Goal: Navigation & Orientation: Find specific page/section

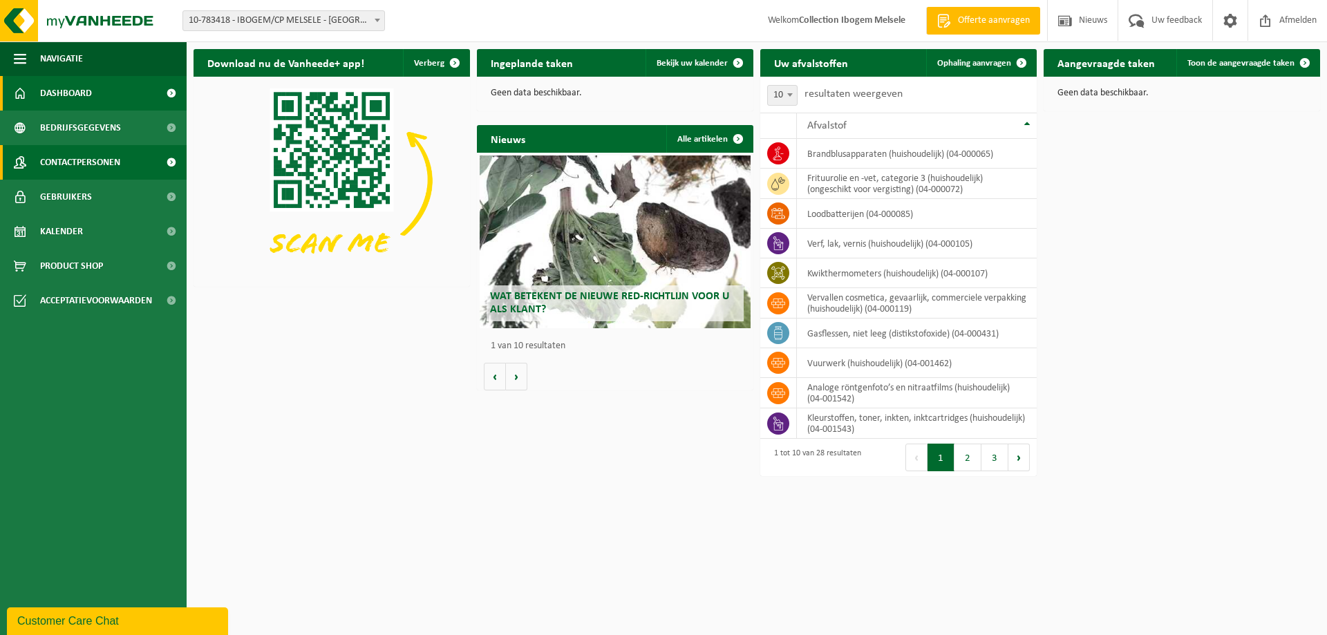
click at [68, 159] on span "Contactpersonen" at bounding box center [80, 162] width 80 height 35
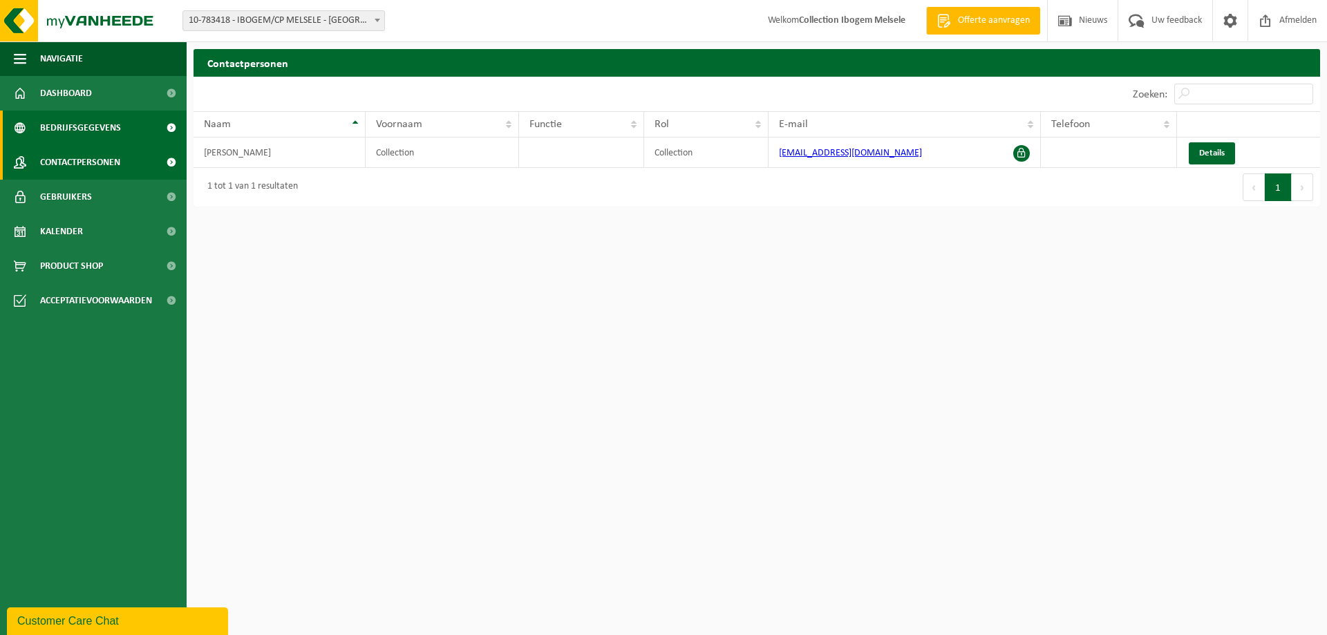
click at [96, 122] on span "Bedrijfsgegevens" at bounding box center [80, 128] width 81 height 35
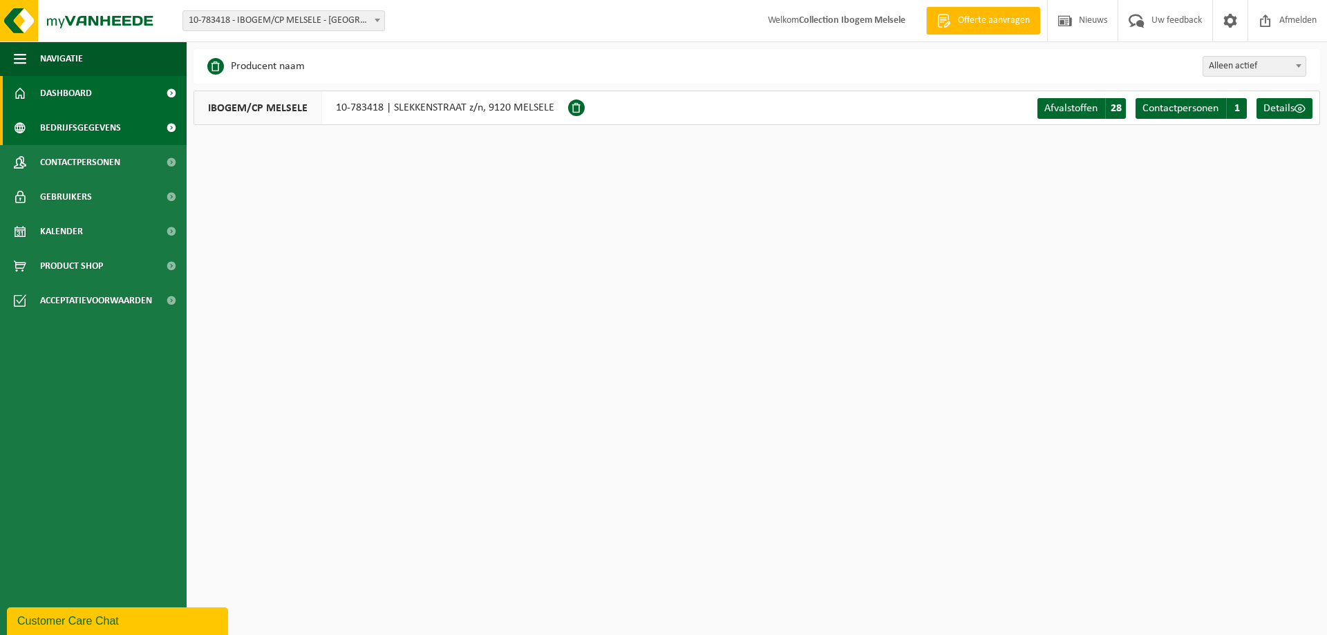
click at [75, 88] on span "Dashboard" at bounding box center [66, 93] width 52 height 35
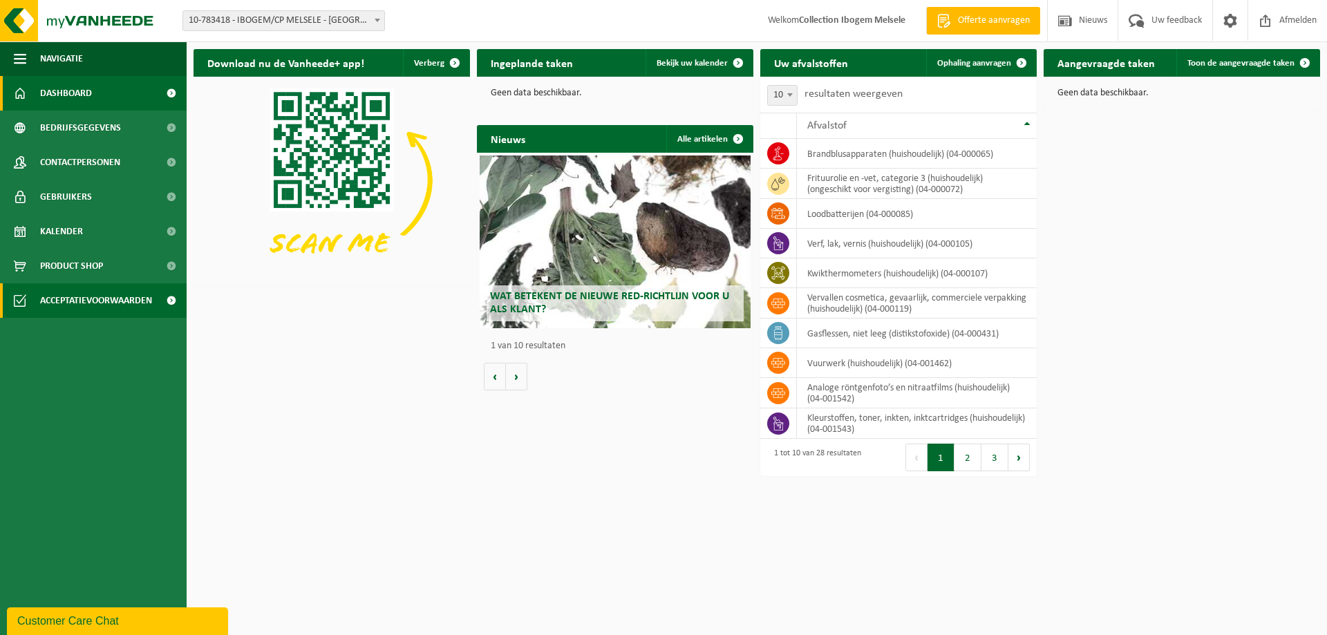
click at [77, 298] on span "Acceptatievoorwaarden" at bounding box center [96, 300] width 112 height 35
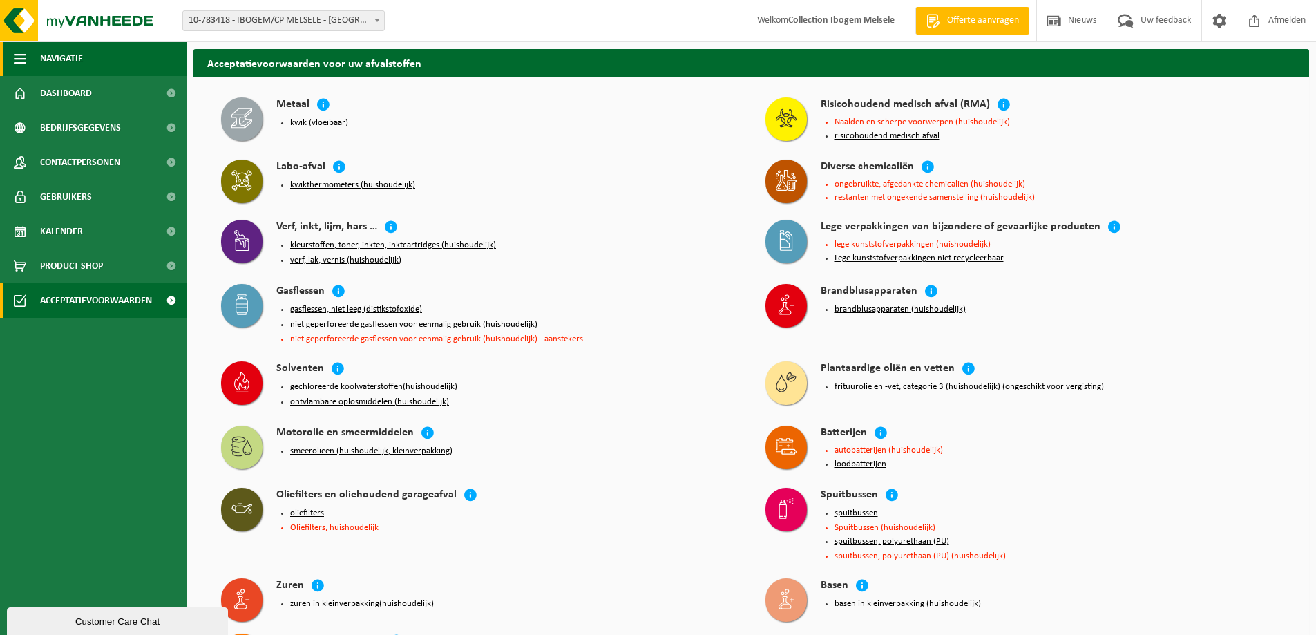
click at [59, 57] on span "Navigatie" at bounding box center [61, 58] width 43 height 35
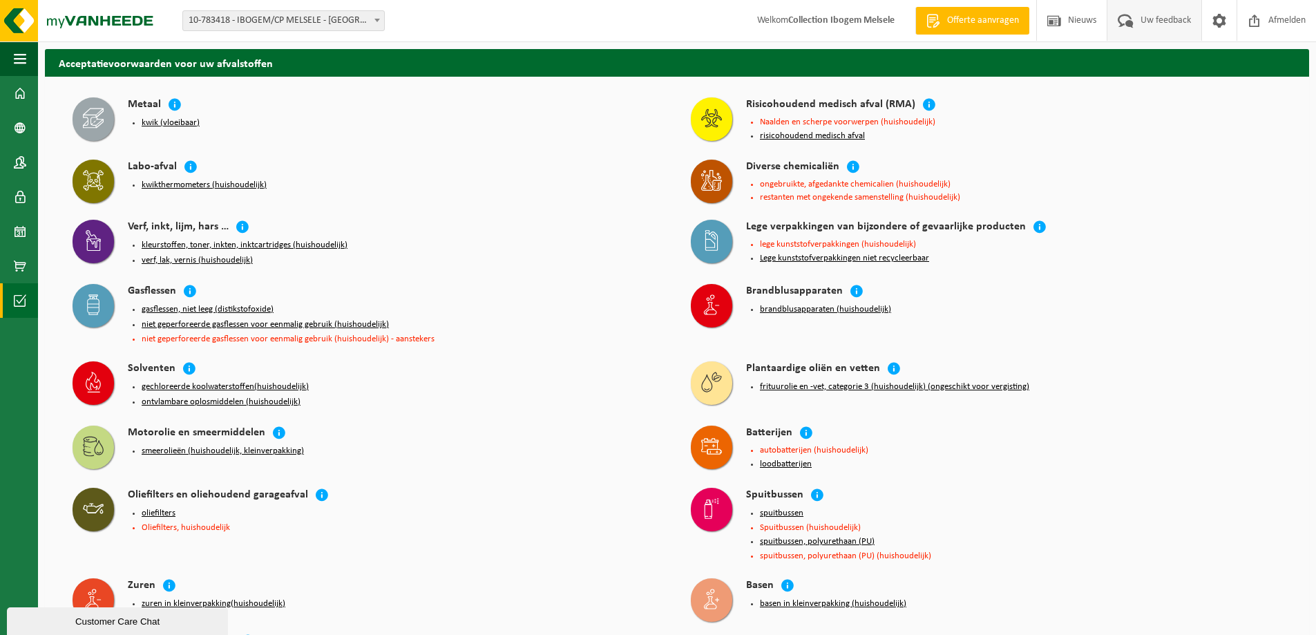
click at [1158, 17] on span "Uw feedback" at bounding box center [1165, 20] width 57 height 41
